Goal: Ask a question

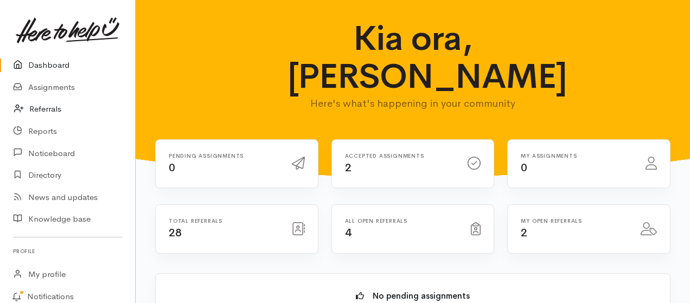
click at [47, 108] on link "Referrals" at bounding box center [67, 109] width 135 height 22
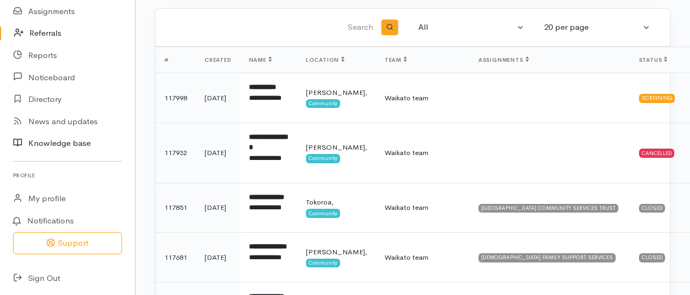
scroll to position [4, 0]
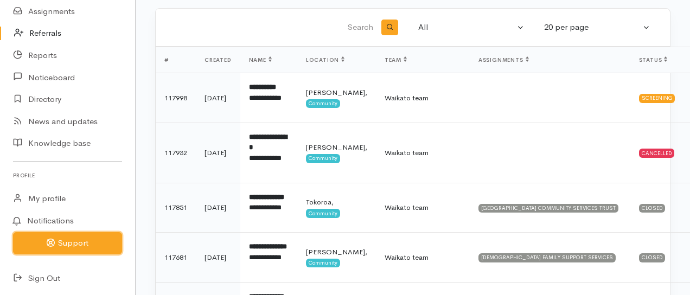
click at [75, 240] on button "Support" at bounding box center [67, 243] width 109 height 22
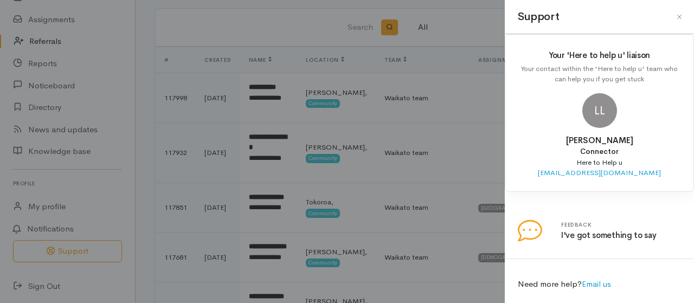
click at [560, 281] on div "Need more help? Email us" at bounding box center [599, 284] width 176 height 25
click at [518, 212] on link at bounding box center [518, 212] width 0 height 0
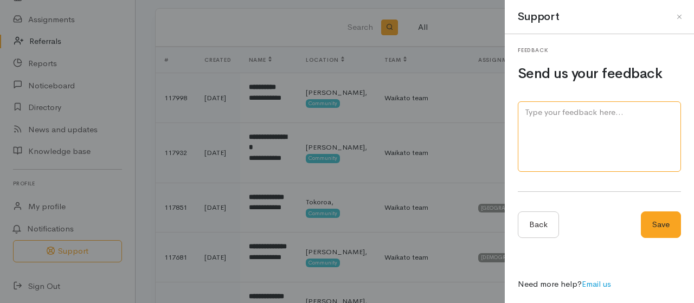
click at [576, 113] on textarea at bounding box center [599, 136] width 163 height 71
type textarea "what does it mean CLOSED in the status column?"
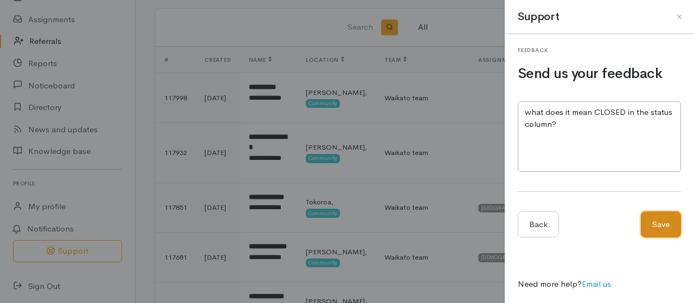
click at [663, 225] on button "Save" at bounding box center [661, 224] width 40 height 27
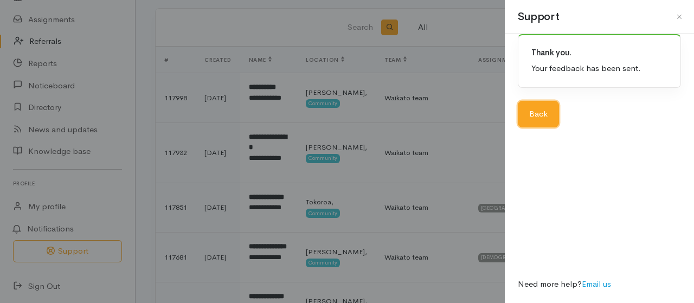
click at [531, 120] on link "Back" at bounding box center [538, 114] width 41 height 27
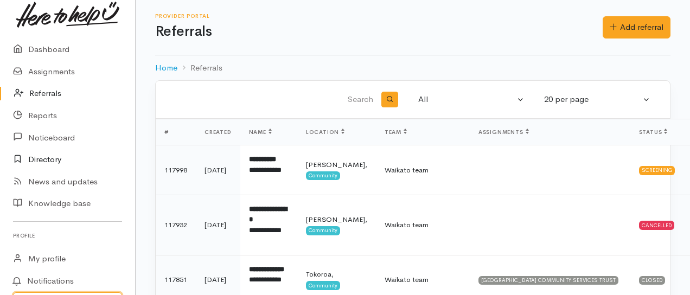
scroll to position [0, 0]
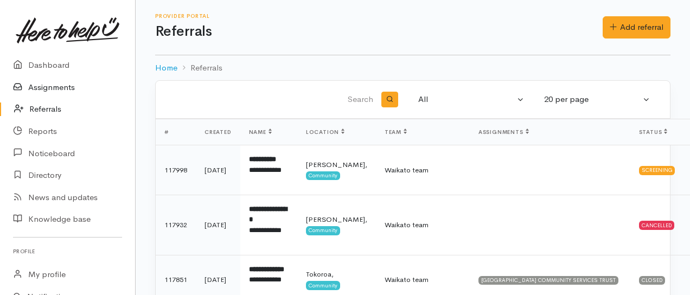
click at [59, 90] on link "Assignments" at bounding box center [67, 87] width 135 height 22
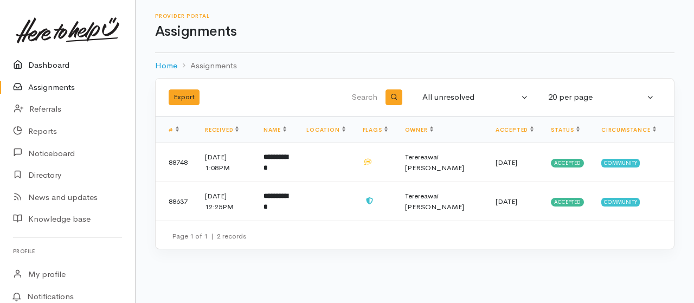
click at [51, 66] on link "Dashboard" at bounding box center [67, 65] width 135 height 22
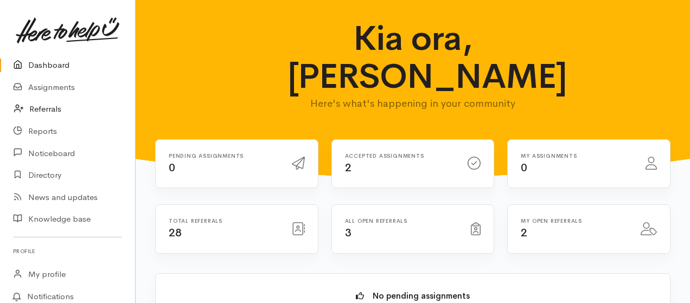
click at [49, 108] on link "Referrals" at bounding box center [67, 109] width 135 height 22
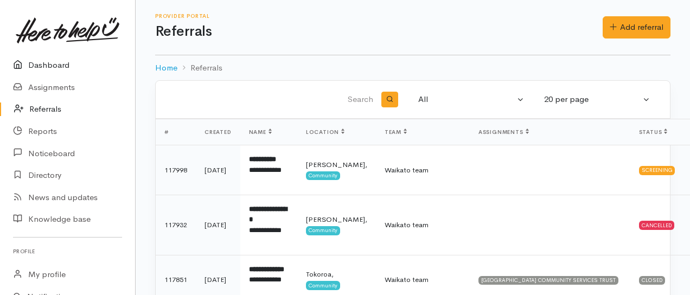
click at [50, 64] on link "Dashboard" at bounding box center [67, 65] width 135 height 22
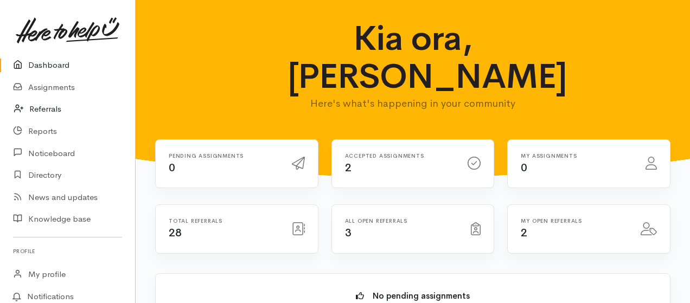
click at [48, 107] on link "Referrals" at bounding box center [67, 109] width 135 height 22
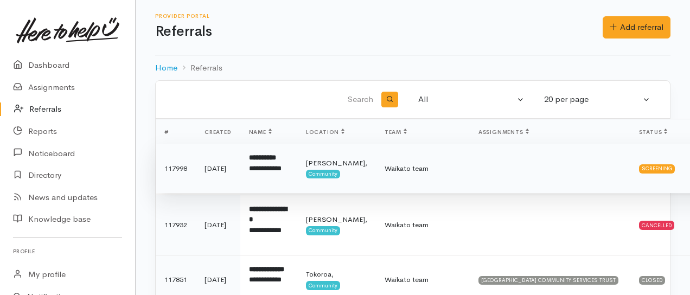
click at [639, 169] on div "Screening" at bounding box center [657, 168] width 36 height 9
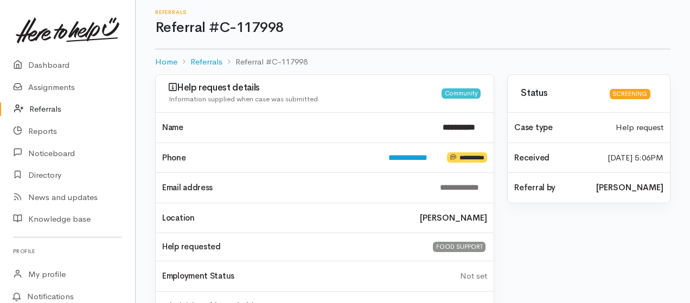
scroll to position [3, 0]
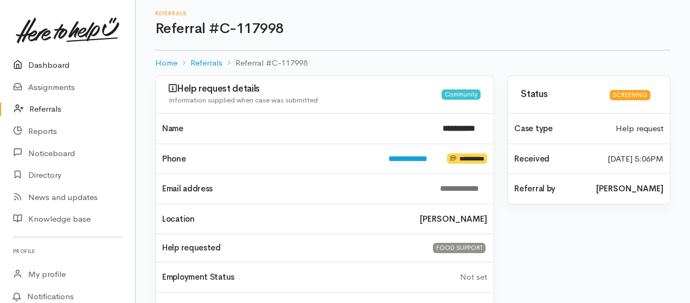
click at [54, 66] on link "Dashboard" at bounding box center [67, 65] width 135 height 22
